Goal: Task Accomplishment & Management: Use online tool/utility

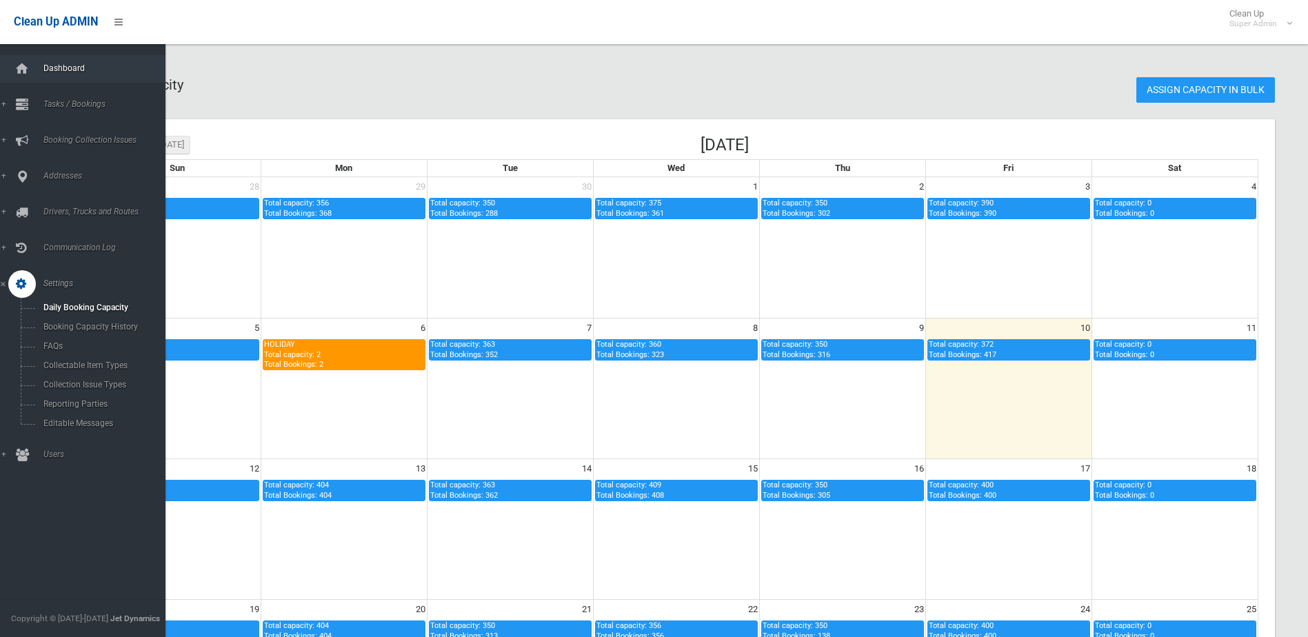
scroll to position [207, 0]
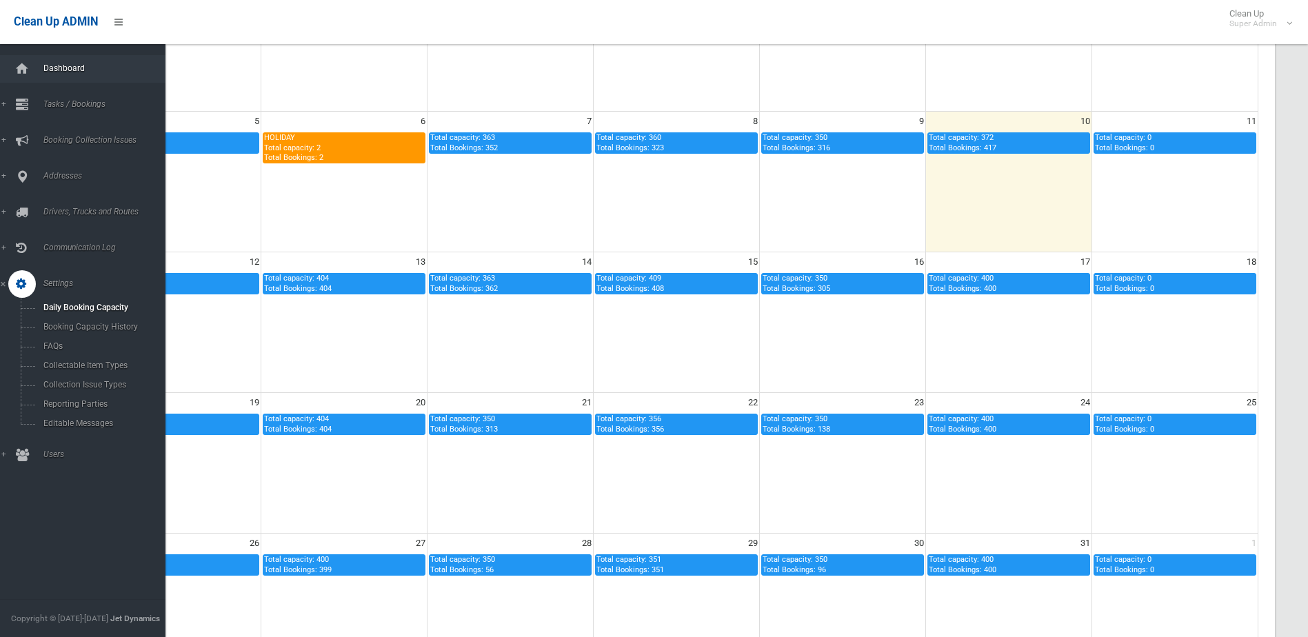
click at [55, 66] on span "Dashboard" at bounding box center [107, 68] width 137 height 10
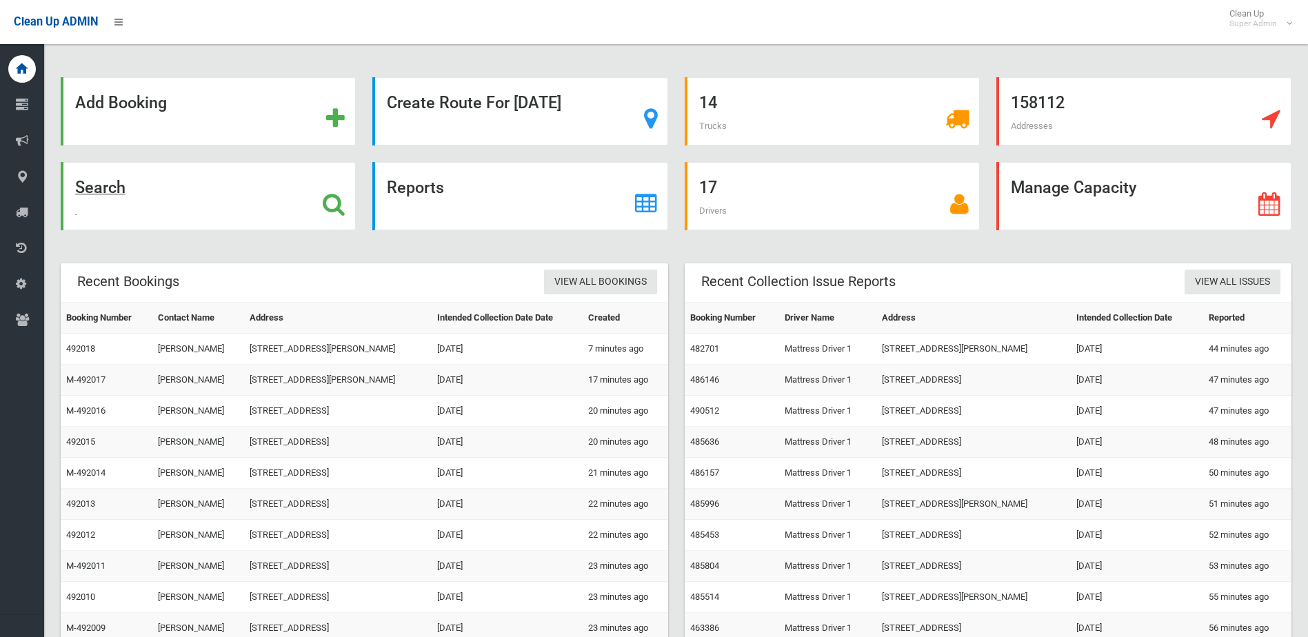
click at [124, 203] on div "Search" at bounding box center [208, 196] width 295 height 68
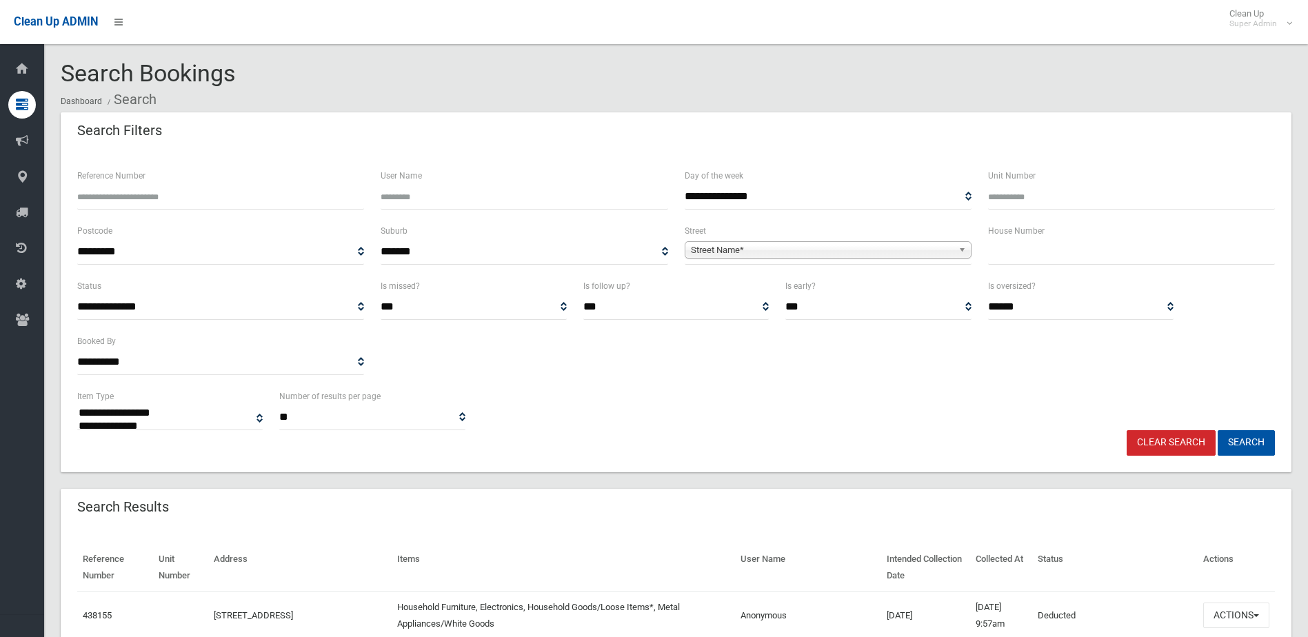
select select
click at [1081, 240] on input "text" at bounding box center [1131, 252] width 287 height 26
type input "**"
click at [825, 244] on span "Street Name*" at bounding box center [822, 250] width 262 height 17
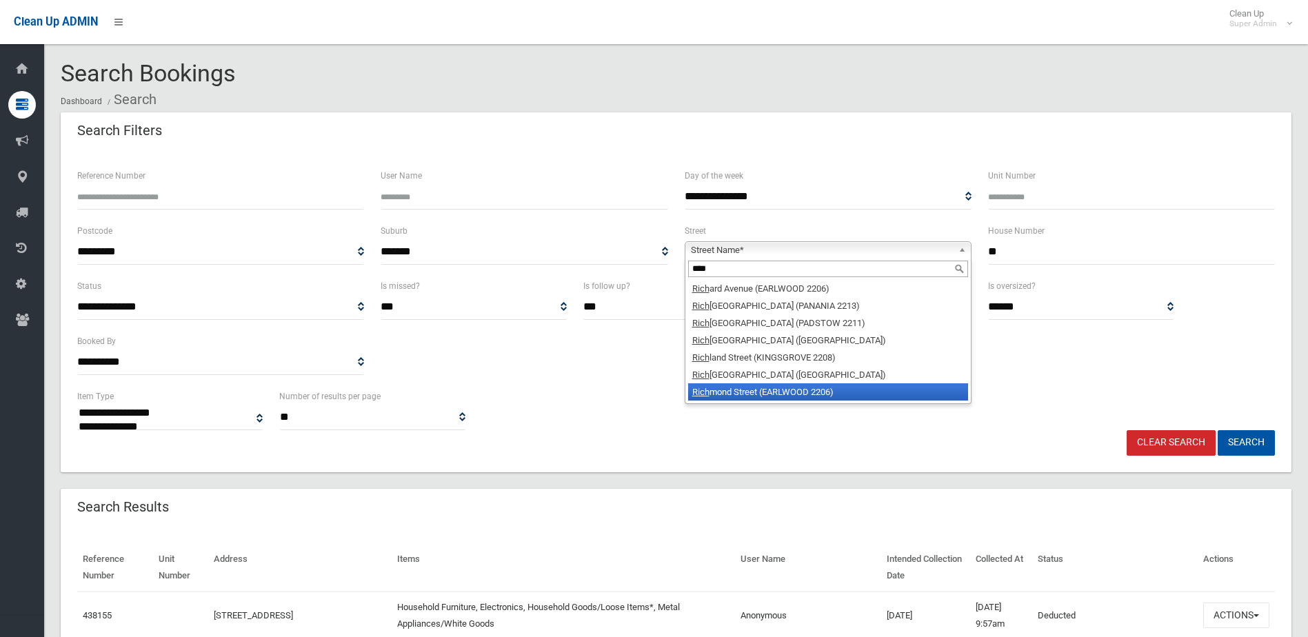
type input "****"
click at [784, 392] on li "Rich mond Street (EARLWOOD 2206)" at bounding box center [828, 391] width 280 height 17
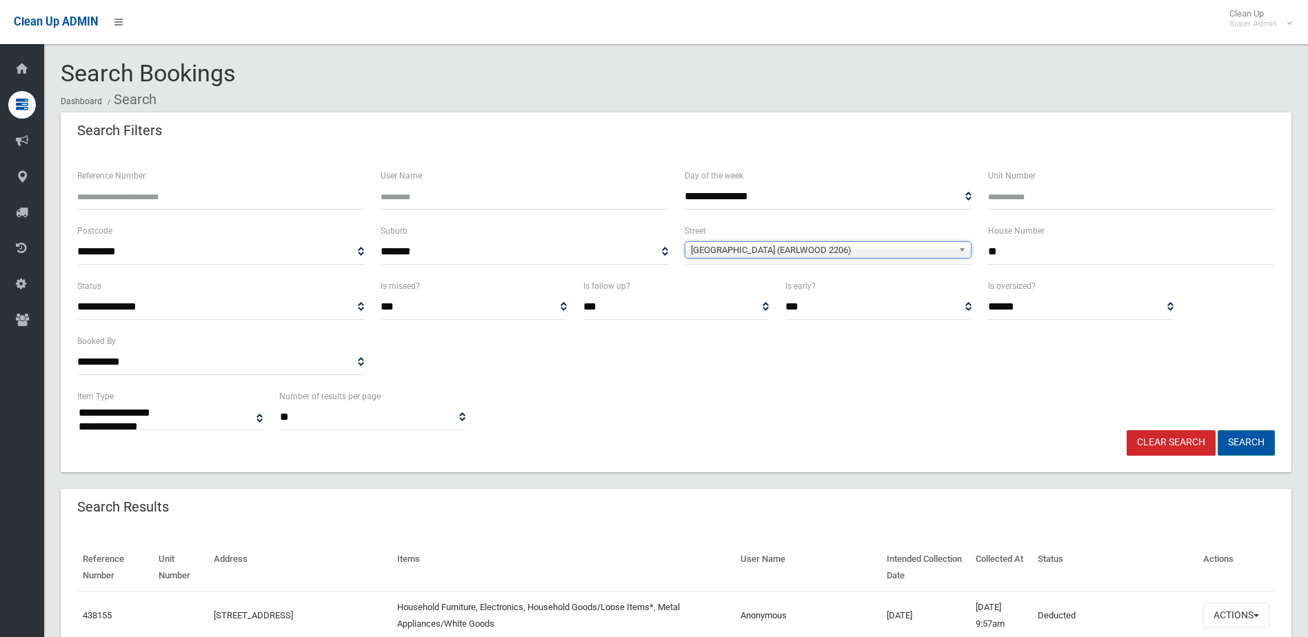
click at [1230, 432] on button "Search" at bounding box center [1246, 443] width 57 height 26
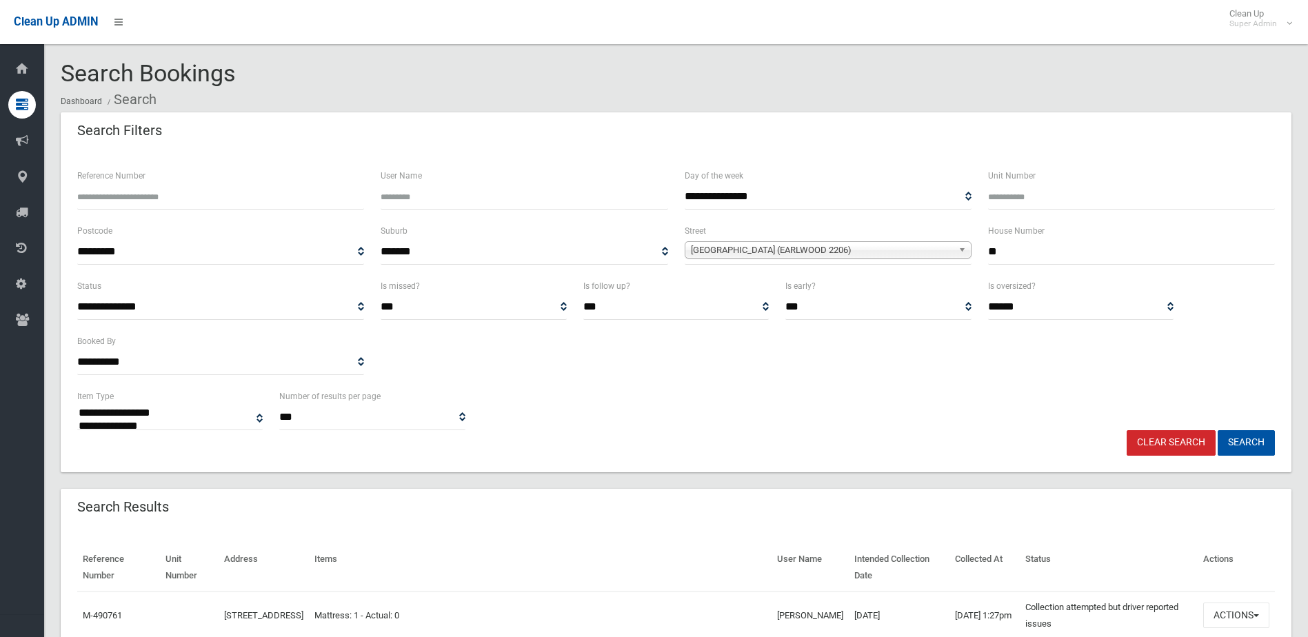
select select
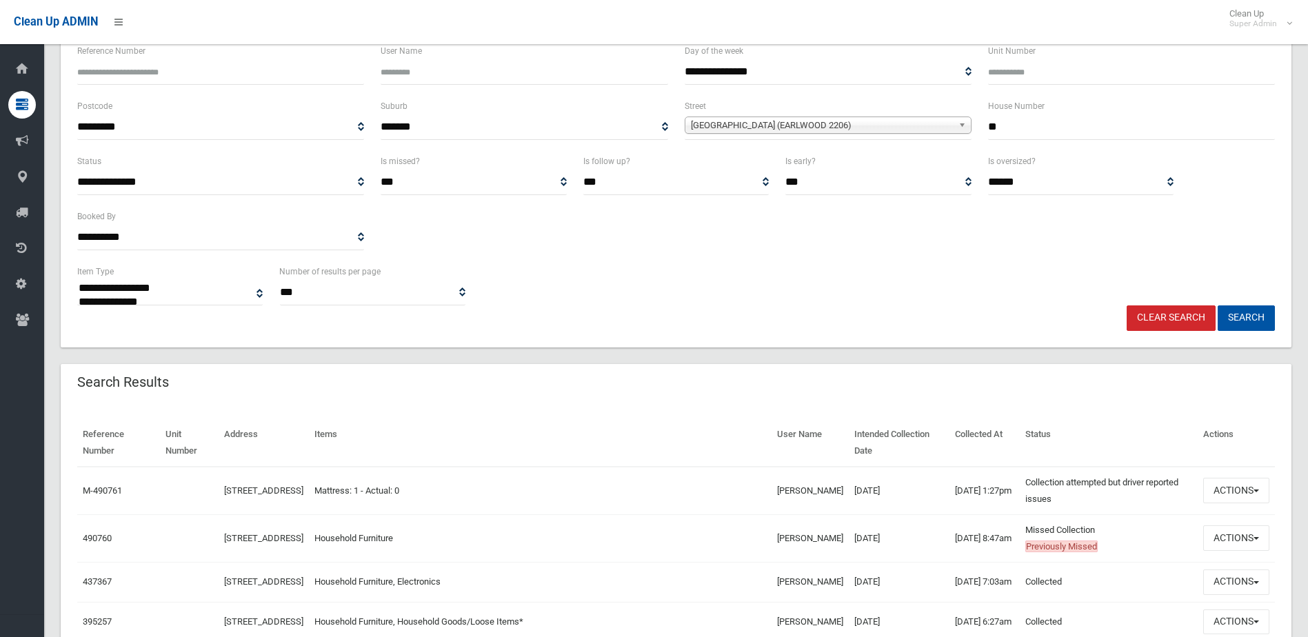
scroll to position [401, 0]
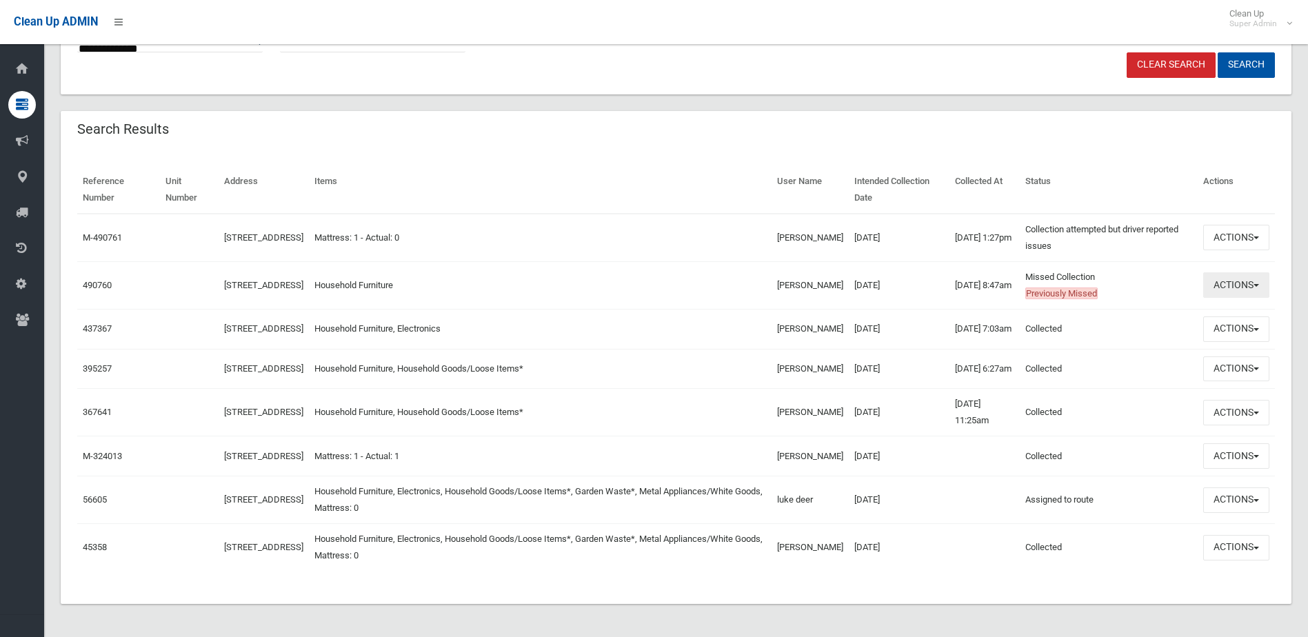
click at [1234, 272] on button "Actions" at bounding box center [1237, 285] width 66 height 26
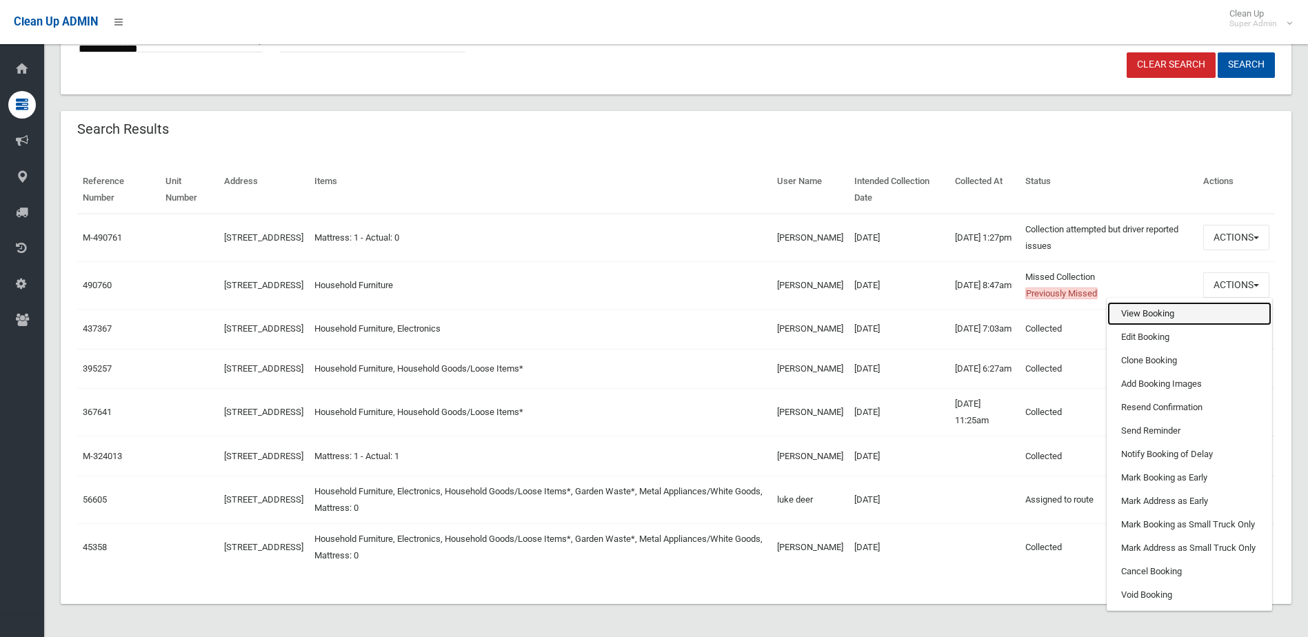
click at [1179, 302] on link "View Booking" at bounding box center [1190, 313] width 164 height 23
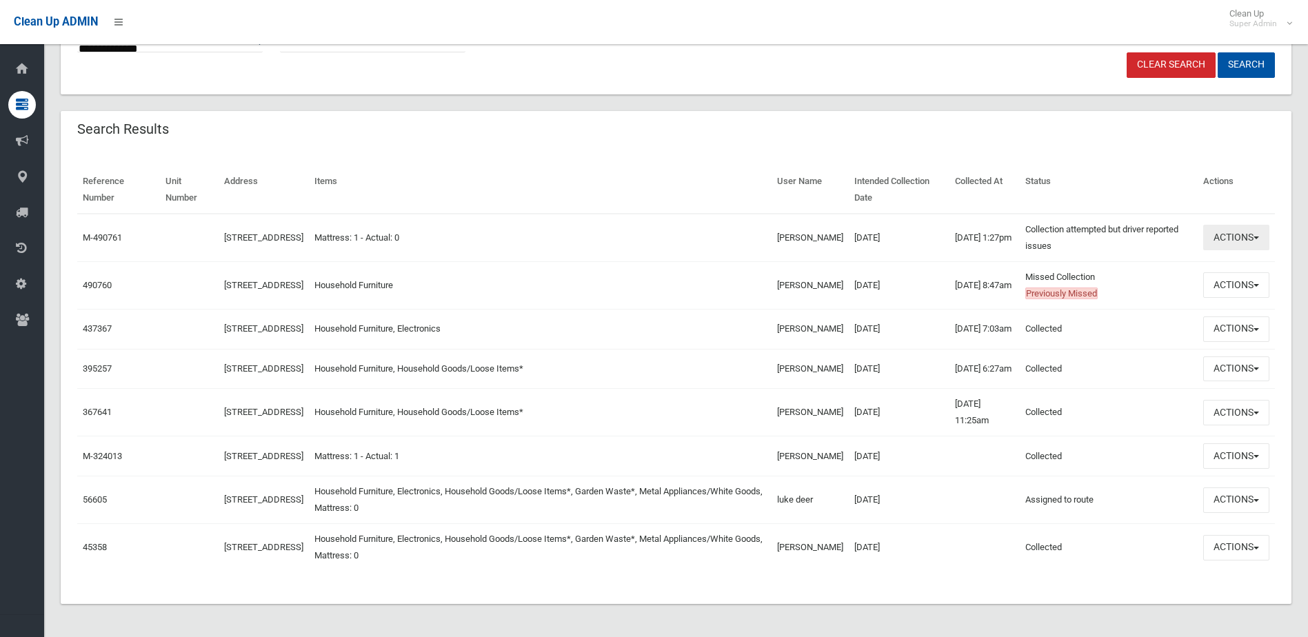
click at [1218, 225] on button "Actions" at bounding box center [1237, 238] width 66 height 26
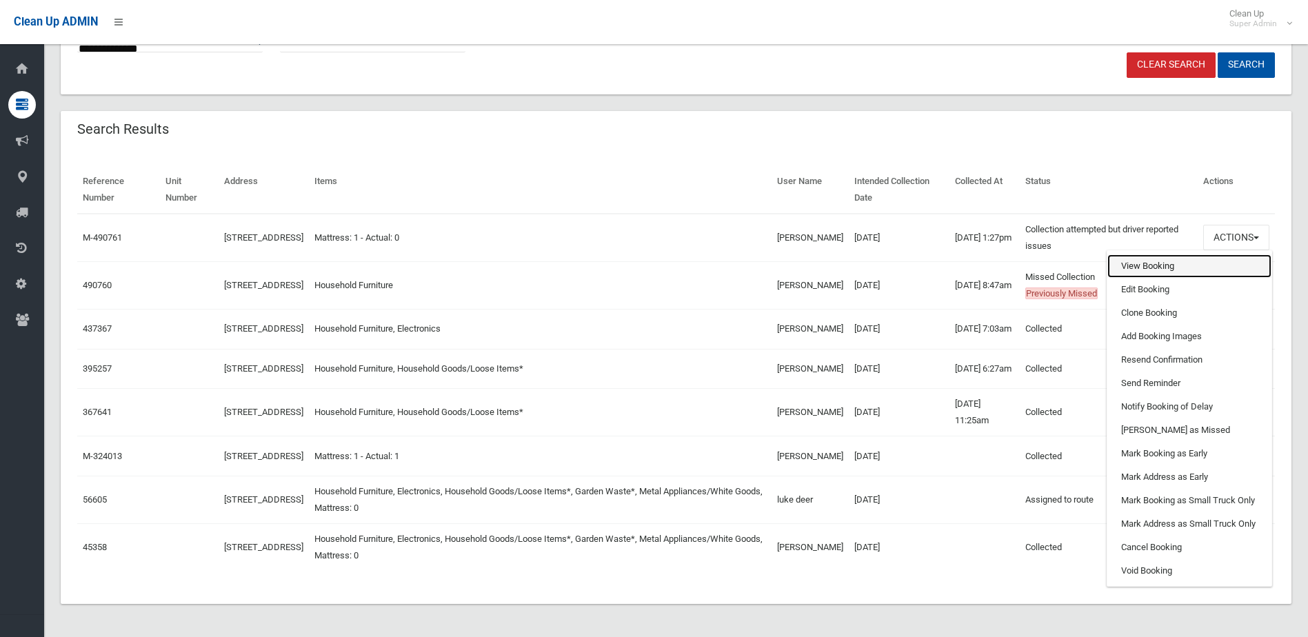
click at [1187, 255] on link "View Booking" at bounding box center [1190, 266] width 164 height 23
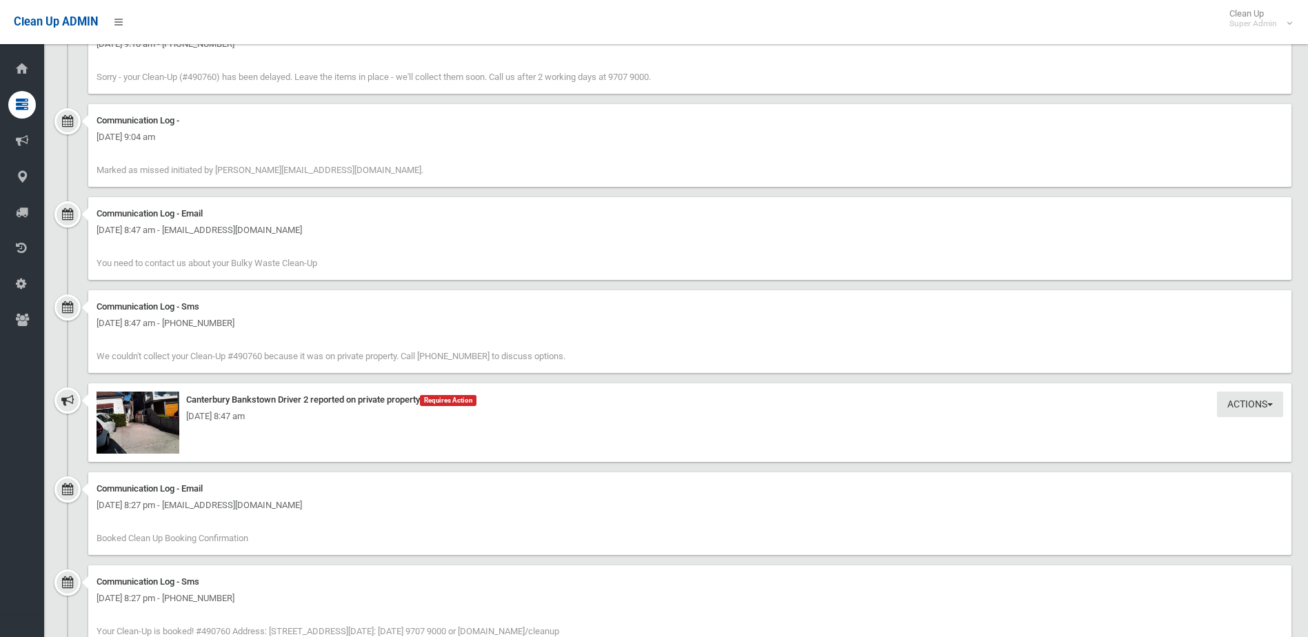
scroll to position [1111, 0]
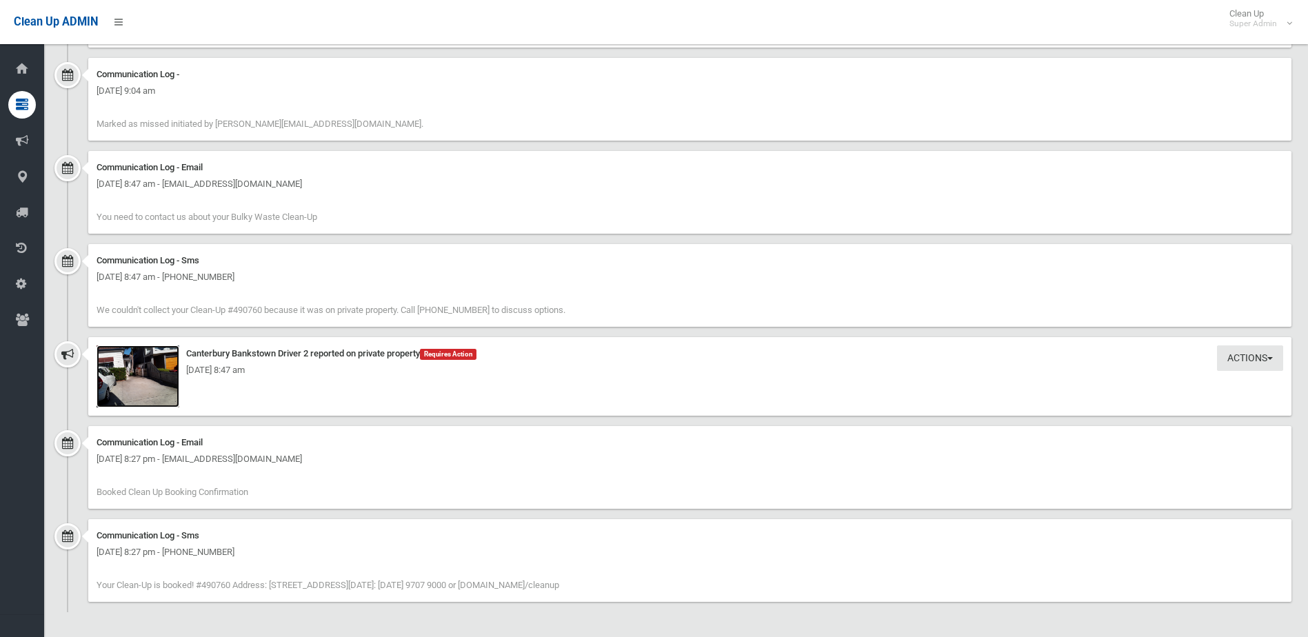
click at [162, 385] on img at bounding box center [138, 377] width 83 height 62
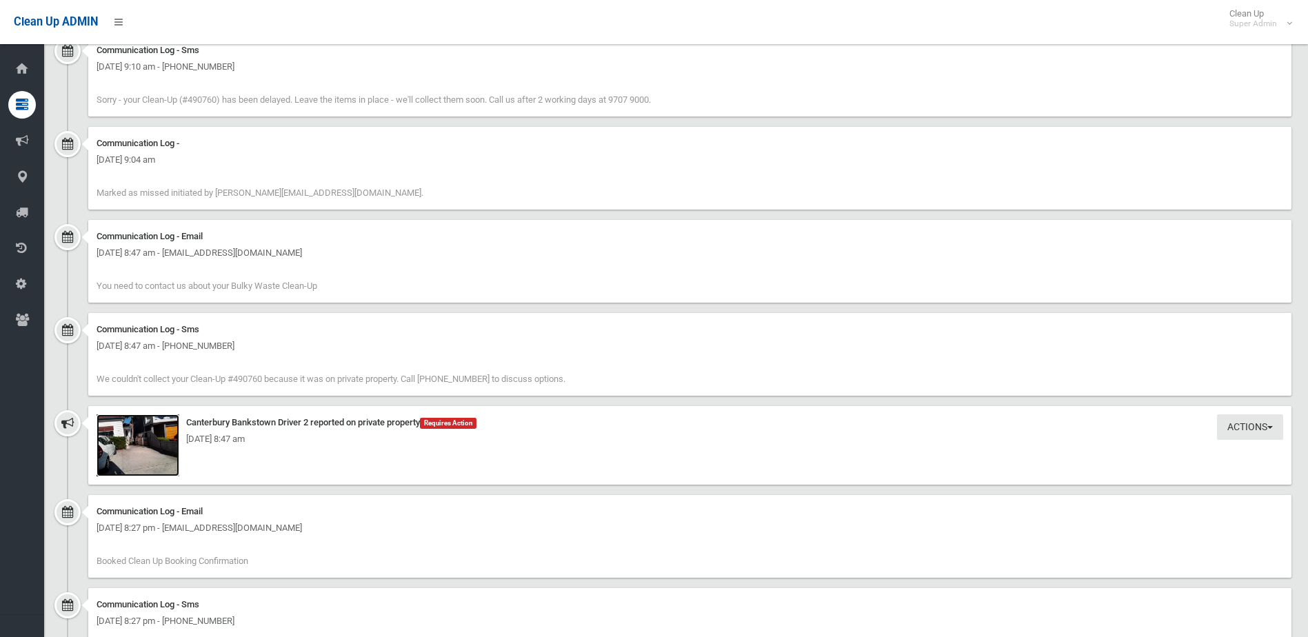
scroll to position [973, 0]
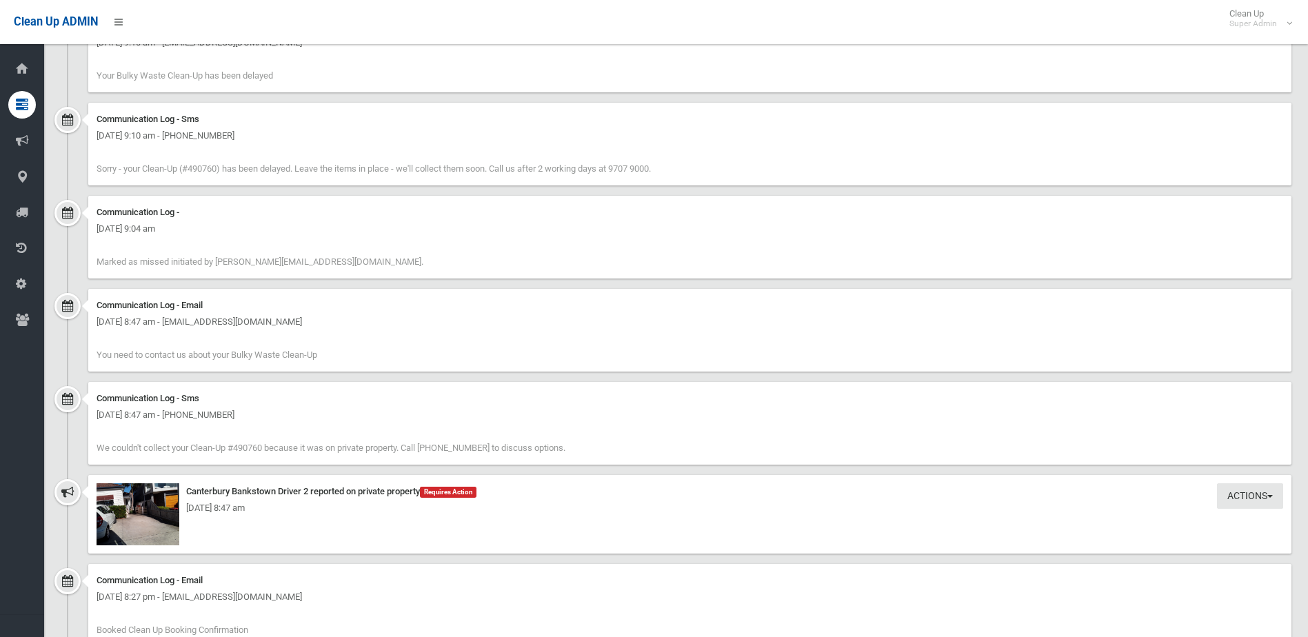
drag, startPoint x: 372, startPoint y: 453, endPoint x: 292, endPoint y: 382, distance: 107.5
click at [292, 382] on div "Communication Log - Sms Friday 10th October 2025 - 8:47 am - +61404764909 We co…" at bounding box center [690, 423] width 1204 height 83
drag, startPoint x: 292, startPoint y: 382, endPoint x: 473, endPoint y: 375, distance: 181.6
click at [473, 375] on div "Communication Log - Email Friday 10th October 2025 - 8:47 am - ellis_daniel85@h…" at bounding box center [676, 335] width 1231 height 93
drag, startPoint x: 373, startPoint y: 361, endPoint x: 241, endPoint y: 308, distance: 142.4
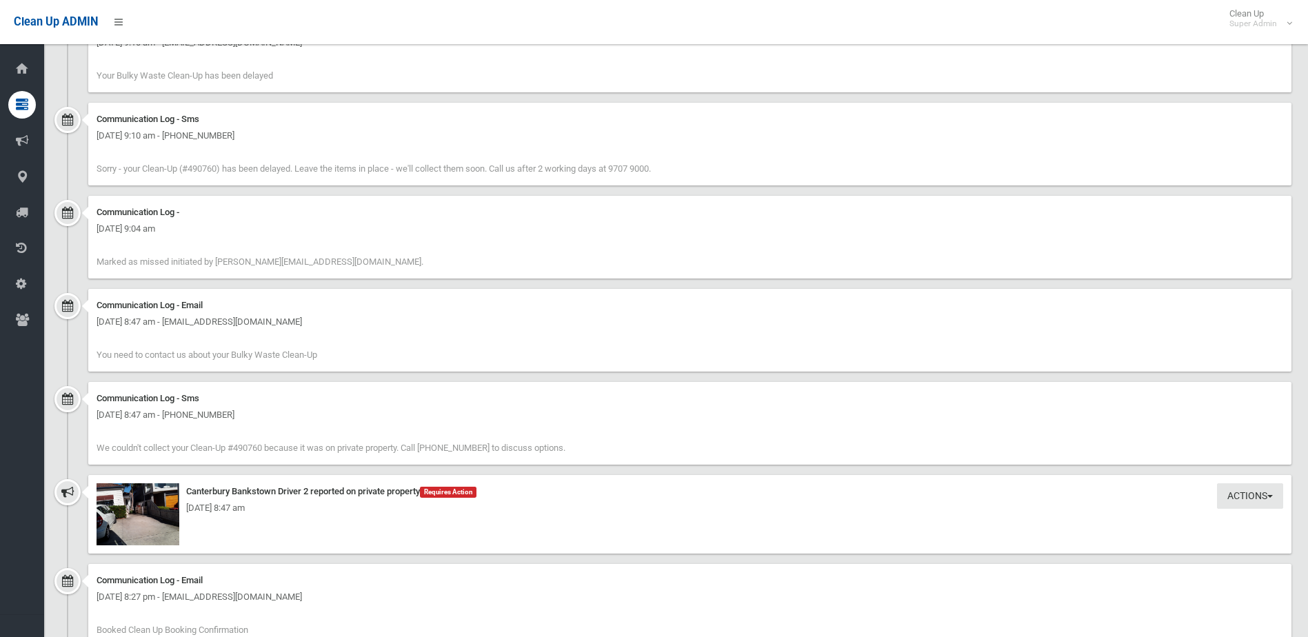
click at [241, 308] on div "Communication Log - Email Friday 10th October 2025 - 8:47 am - ellis_daniel85@h…" at bounding box center [690, 330] width 1204 height 83
drag, startPoint x: 241, startPoint y: 308, endPoint x: 512, endPoint y: 338, distance: 273.4
click at [515, 338] on div "Communication Log - Email Friday 10th October 2025 - 8:47 am - ellis_daniel85@h…" at bounding box center [690, 330] width 1204 height 83
drag, startPoint x: 439, startPoint y: 266, endPoint x: 162, endPoint y: 224, distance: 280.3
click at [162, 224] on div "Communication Log - Friday 10th October 2025 - 9:04 am Marked as missed initiat…" at bounding box center [690, 237] width 1204 height 83
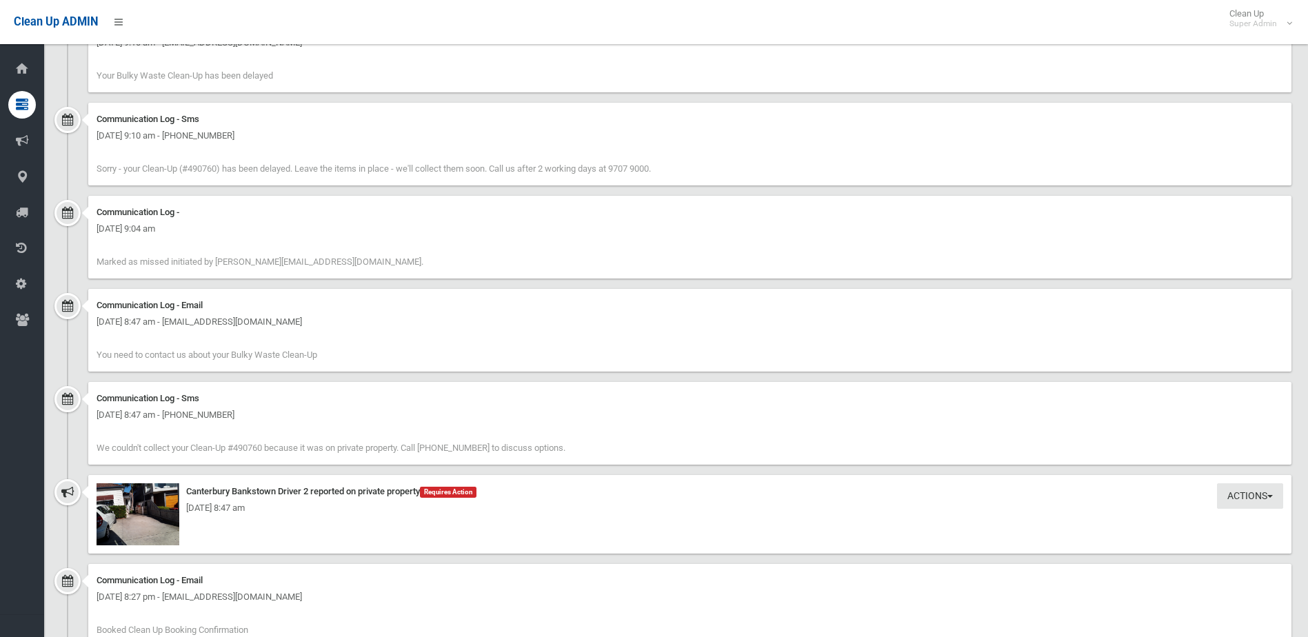
drag, startPoint x: 162, startPoint y: 224, endPoint x: 390, endPoint y: 262, distance: 230.7
click at [397, 262] on div "Communication Log - Friday 10th October 2025 - 9:04 am Marked as missed initiat…" at bounding box center [690, 237] width 1204 height 83
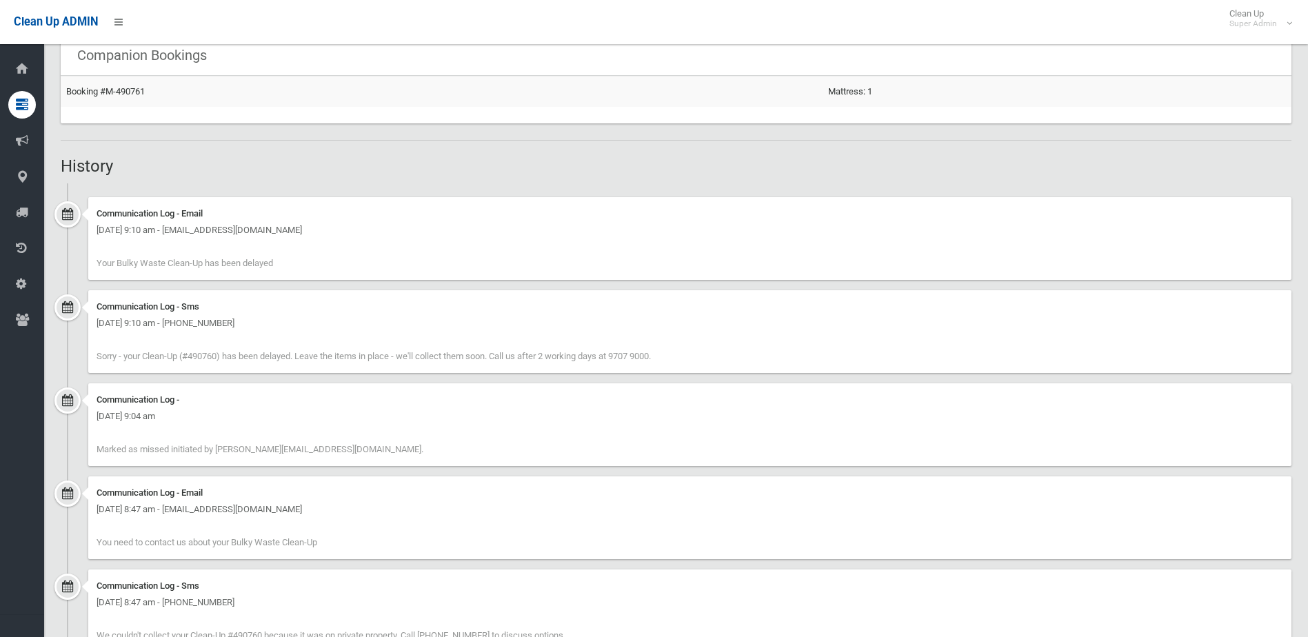
scroll to position [766, 0]
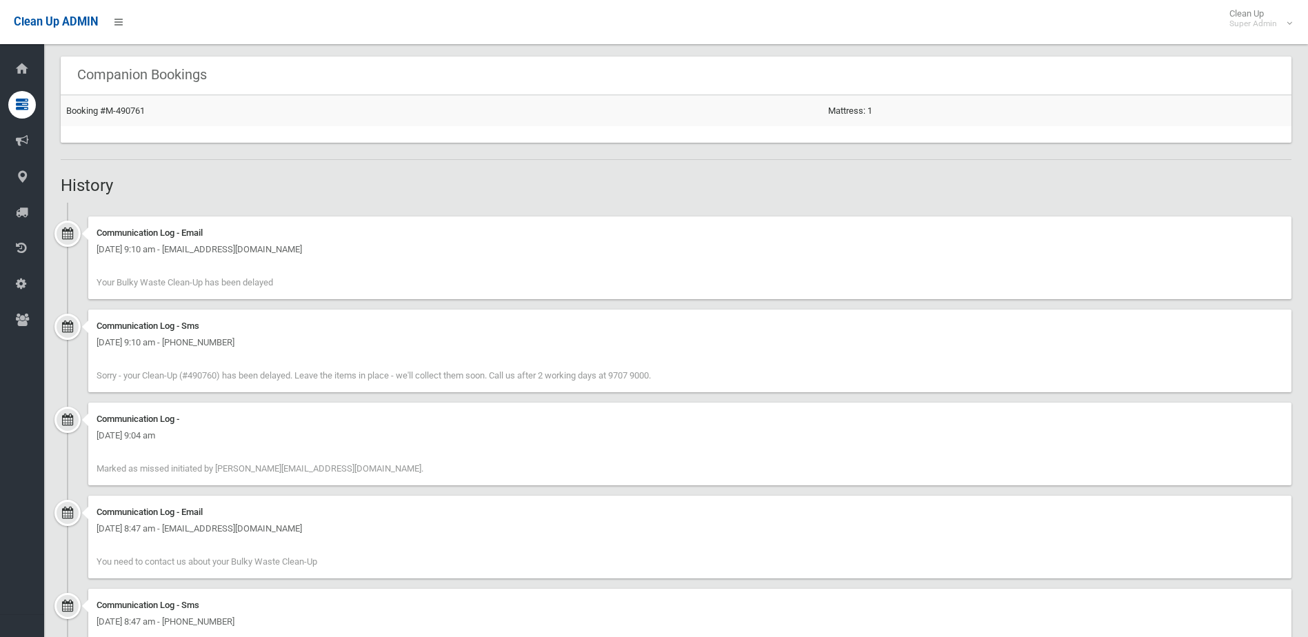
drag, startPoint x: 358, startPoint y: 441, endPoint x: 274, endPoint y: 358, distance: 118.5
click at [350, 434] on div "[DATE] 9:04 am" at bounding box center [690, 436] width 1187 height 17
click at [266, 348] on div "[DATE] 9:10 am - [PHONE_NUMBER]" at bounding box center [690, 343] width 1187 height 17
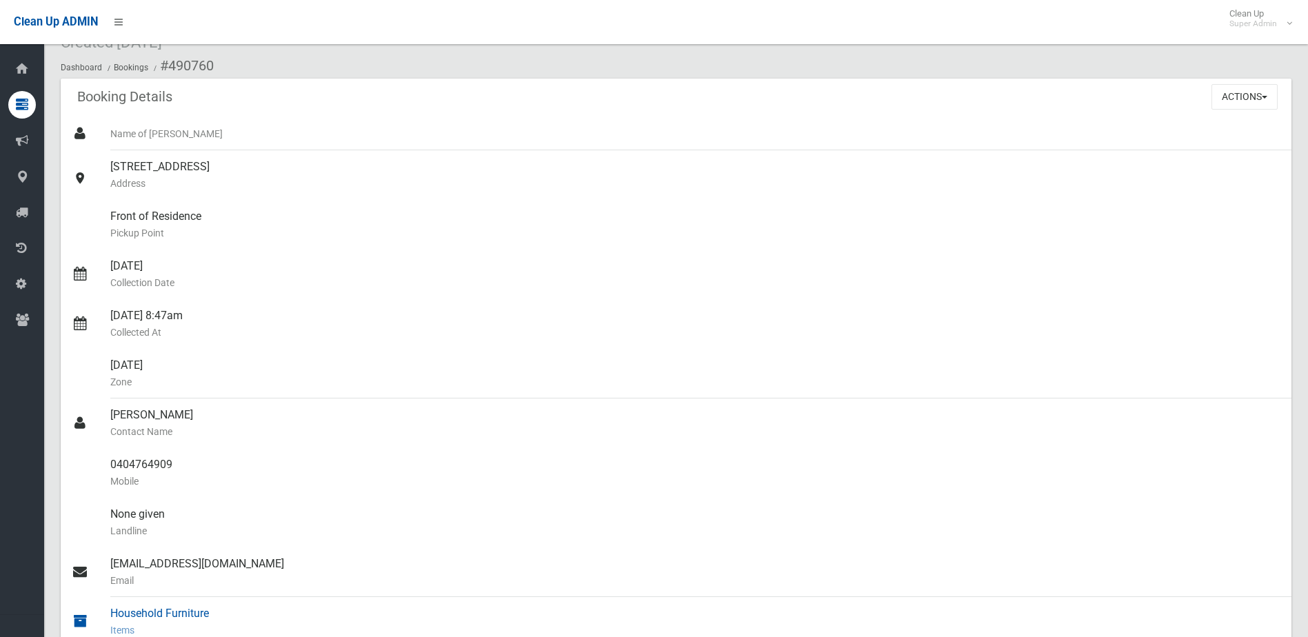
scroll to position [345, 0]
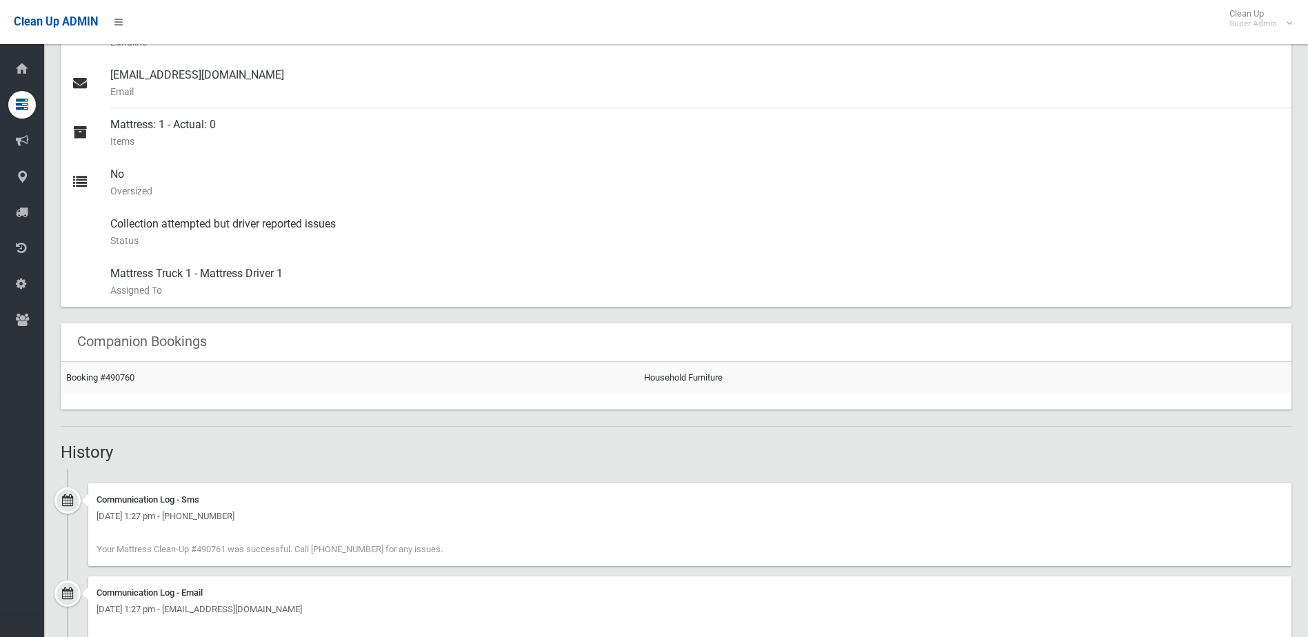
scroll to position [759, 0]
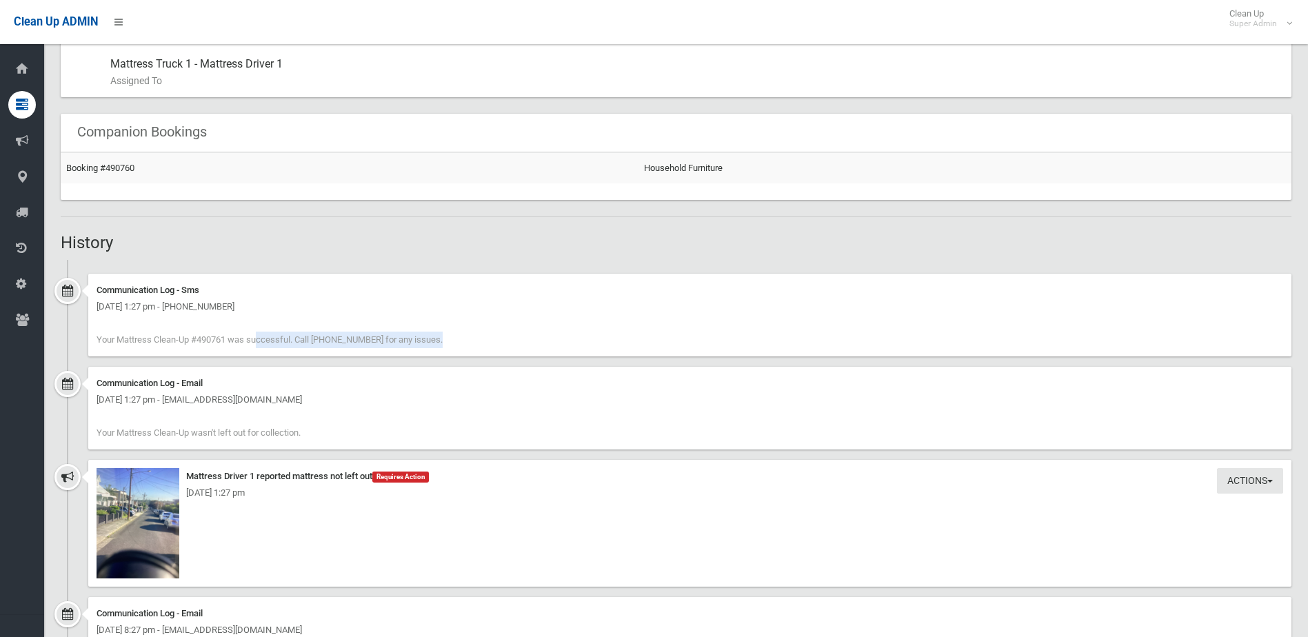
drag, startPoint x: 164, startPoint y: 338, endPoint x: 356, endPoint y: 351, distance: 192.2
click at [356, 351] on div "Communication Log - Sms [DATE] 1:27 pm - [PHONE_NUMBER] Your Mattress Clean-Up …" at bounding box center [690, 315] width 1204 height 83
drag, startPoint x: 356, startPoint y: 351, endPoint x: 458, endPoint y: 355, distance: 102.2
click at [458, 355] on div "Communication Log - Sms [DATE] 1:27 pm - [PHONE_NUMBER] Your Mattress Clean-Up …" at bounding box center [690, 315] width 1204 height 83
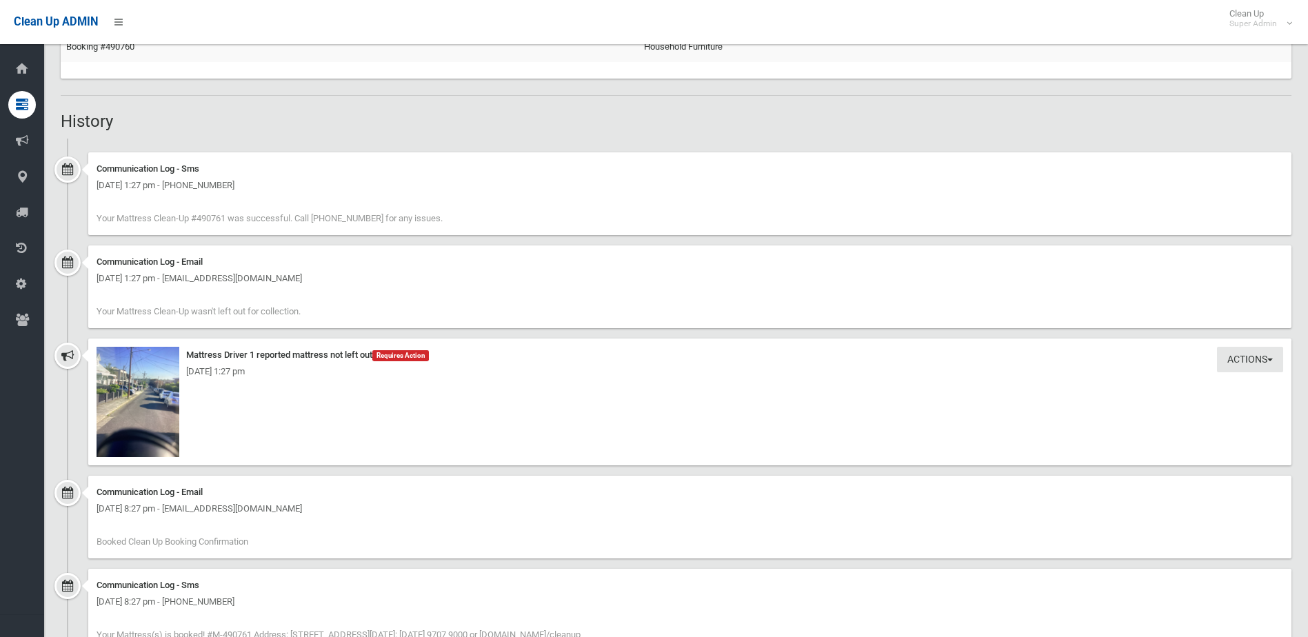
scroll to position [930, 0]
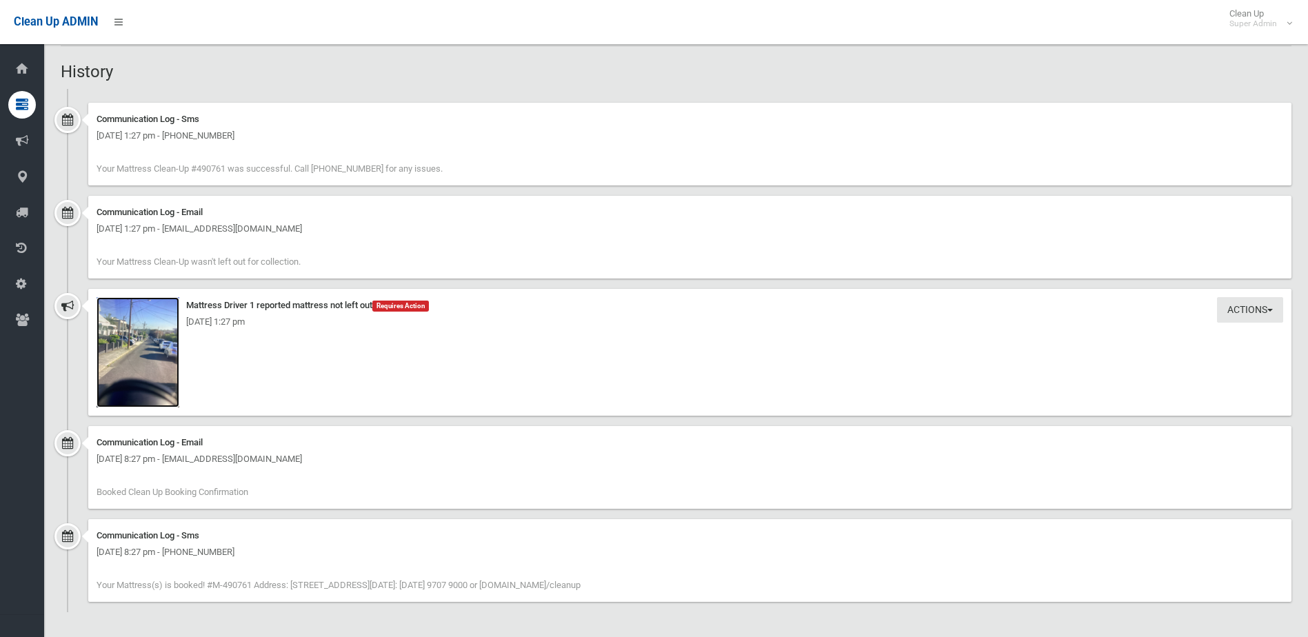
click at [128, 344] on img at bounding box center [138, 352] width 83 height 110
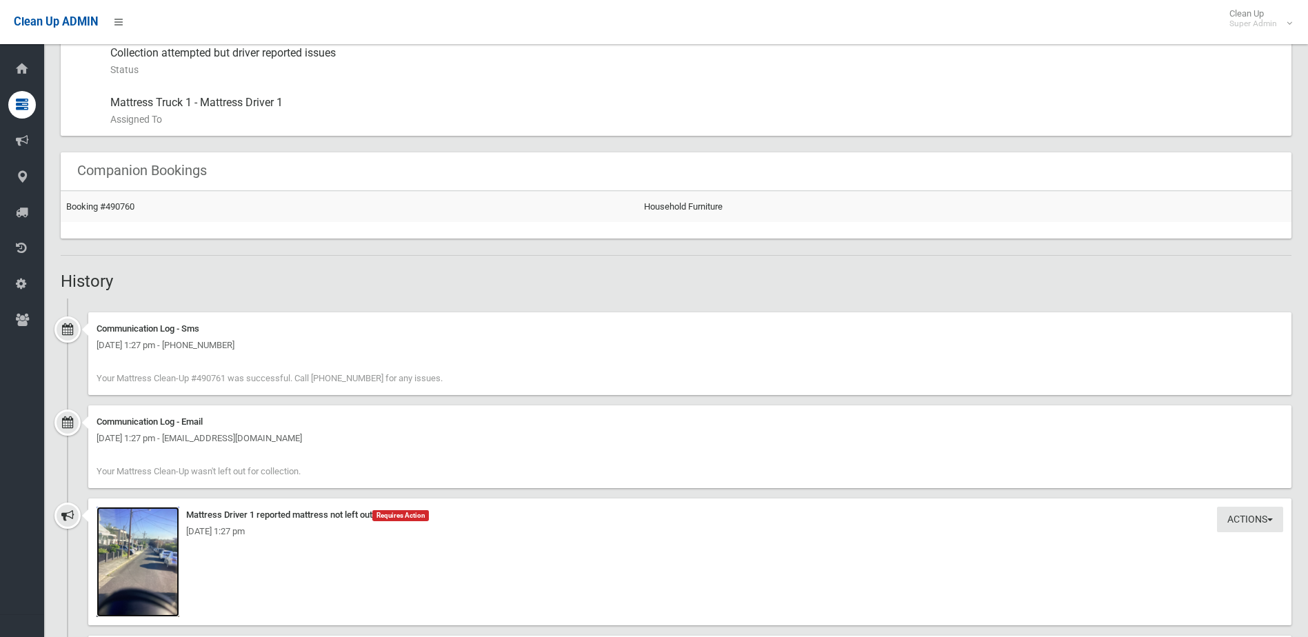
scroll to position [792, 0]
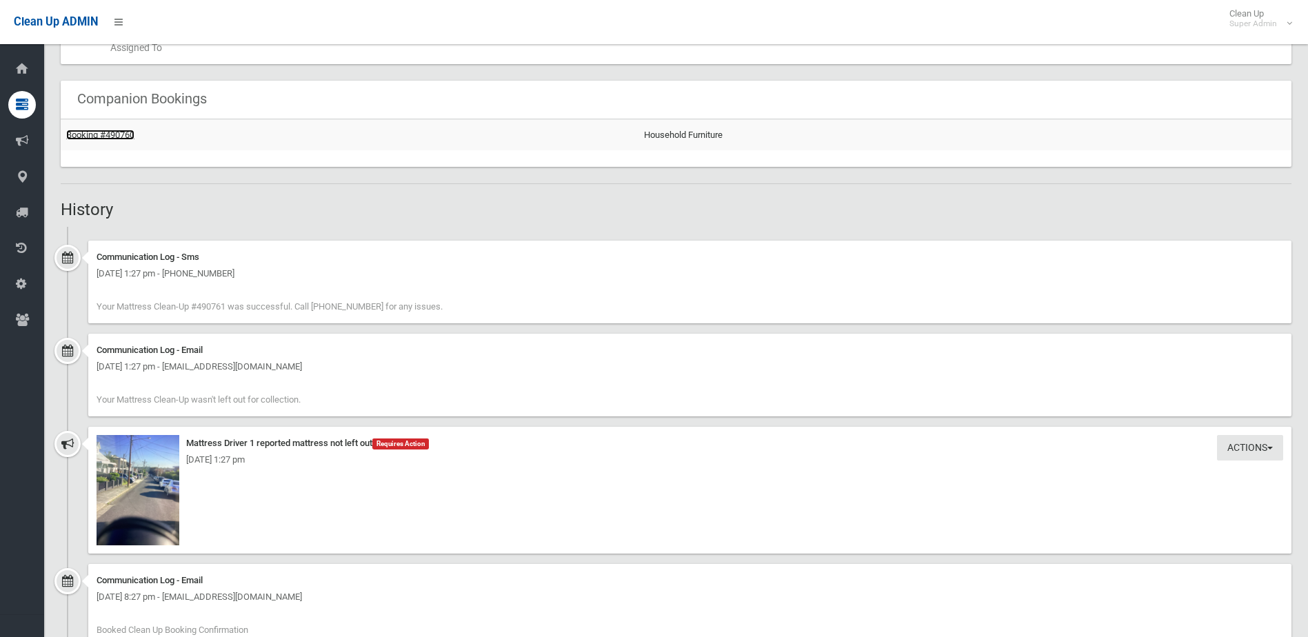
click at [117, 130] on link "Booking #490760" at bounding box center [100, 135] width 68 height 10
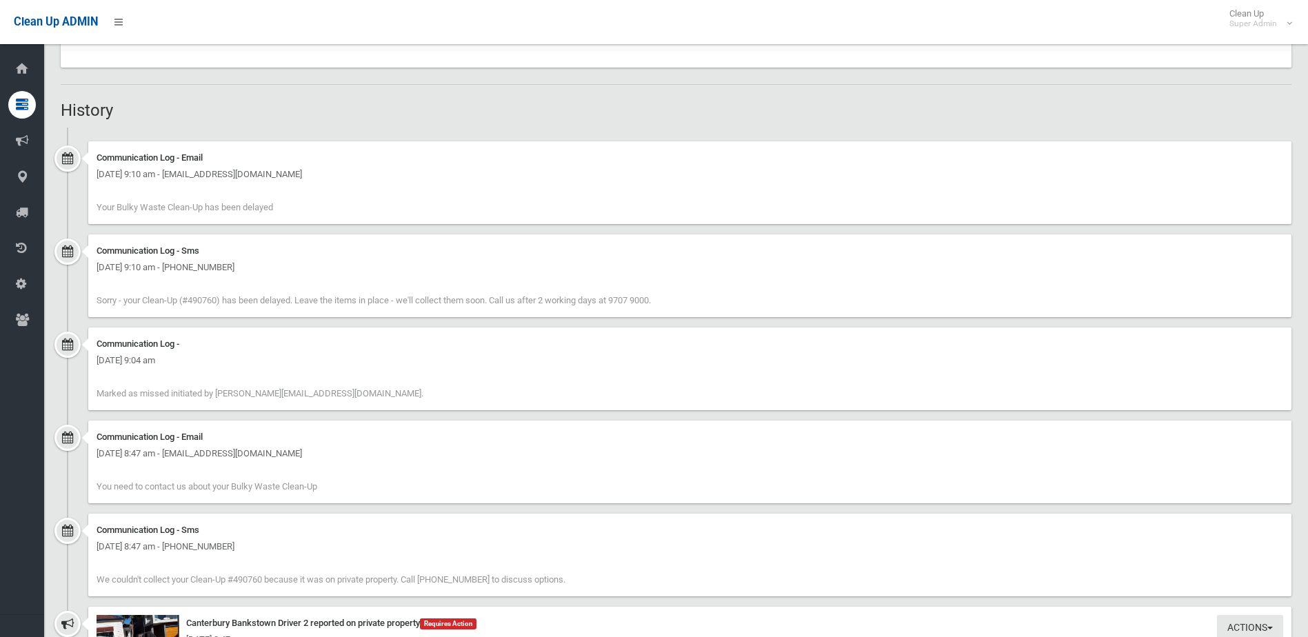
scroll to position [966, 0]
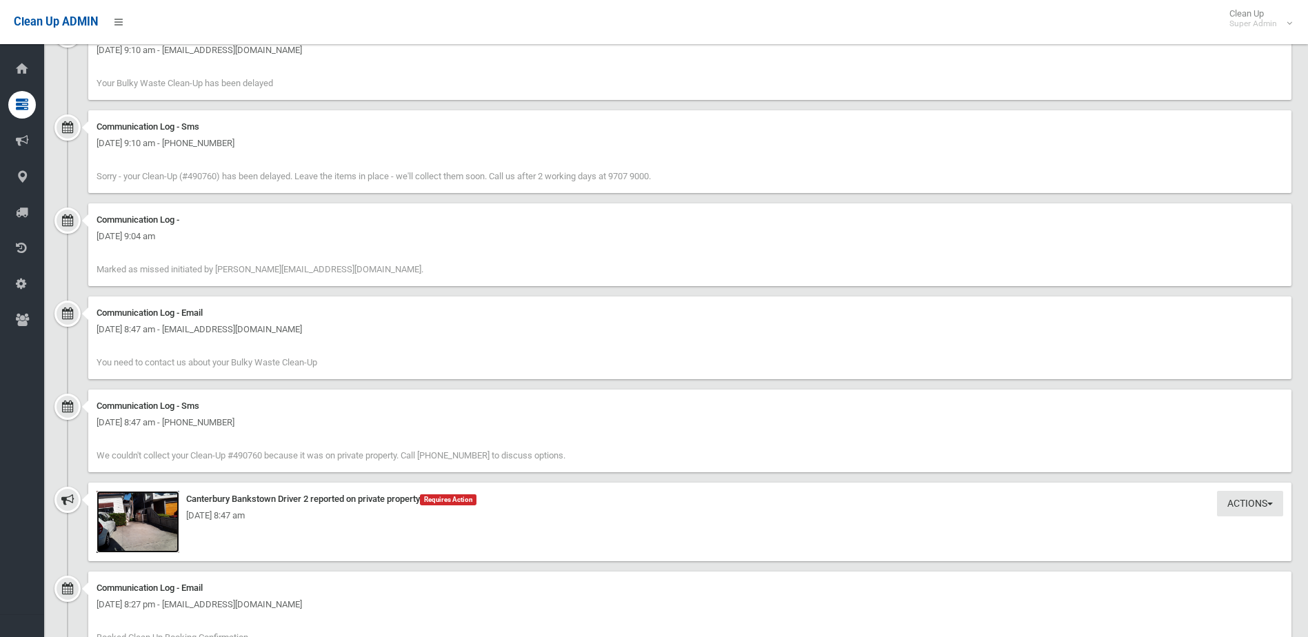
click at [148, 526] on img at bounding box center [138, 522] width 83 height 62
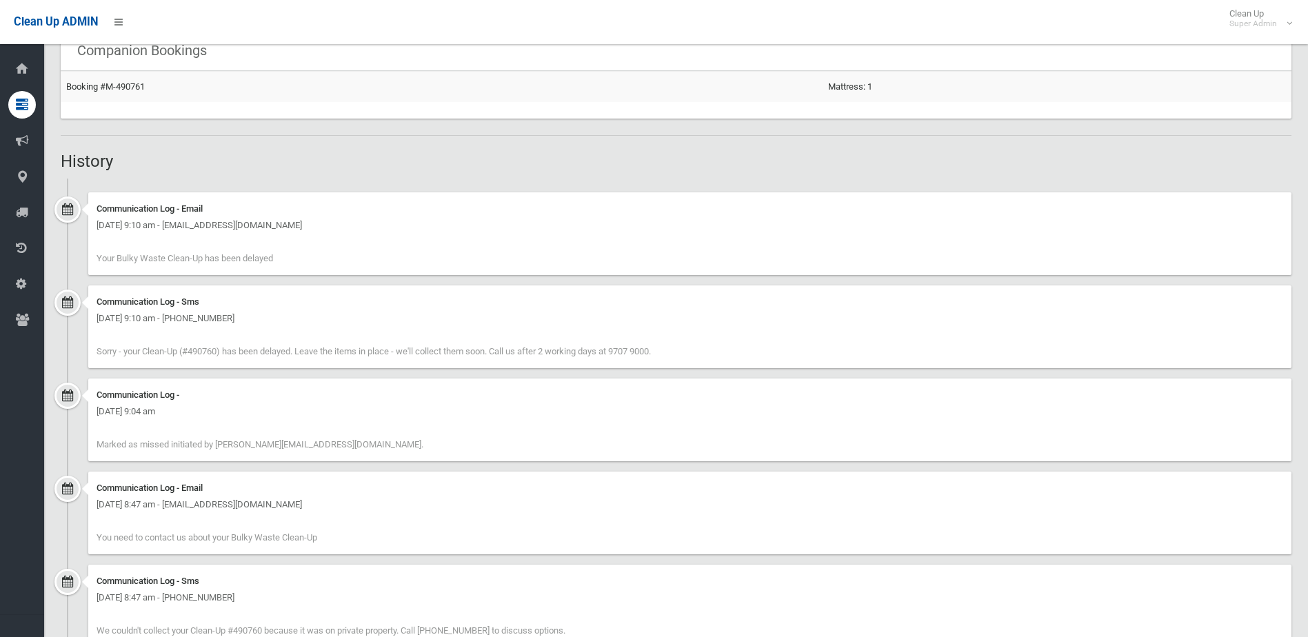
scroll to position [621, 0]
